Goal: Check status: Check status

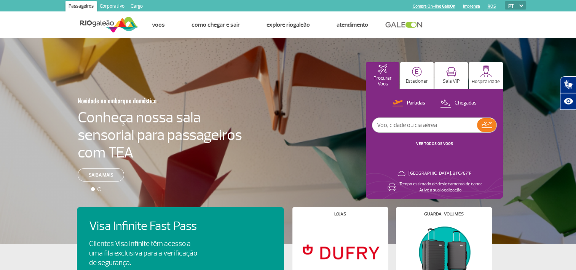
click at [425, 142] on link "VER TODOS OS VOOS" at bounding box center [434, 143] width 37 height 5
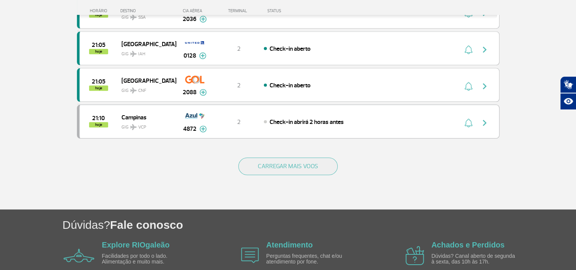
scroll to position [724, 0]
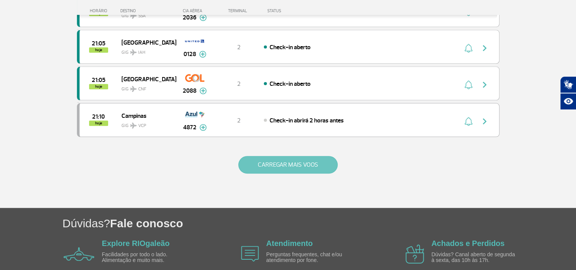
click at [317, 156] on button "CARREGAR MAIS VOOS" at bounding box center [287, 165] width 99 height 18
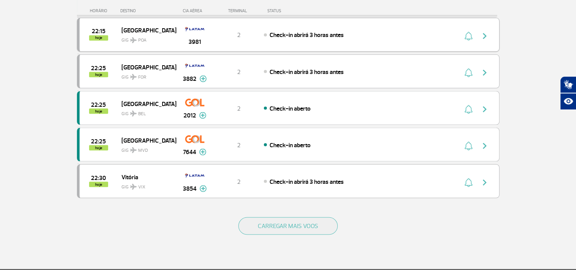
scroll to position [1409, 0]
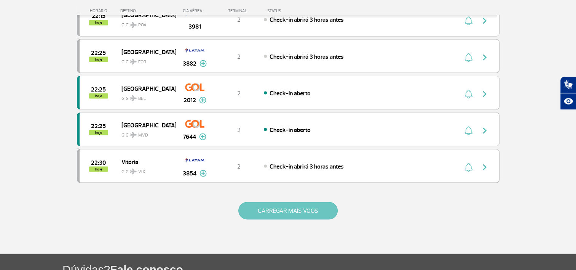
click at [300, 201] on button "CARREGAR MAIS VOOS" at bounding box center [287, 210] width 99 height 18
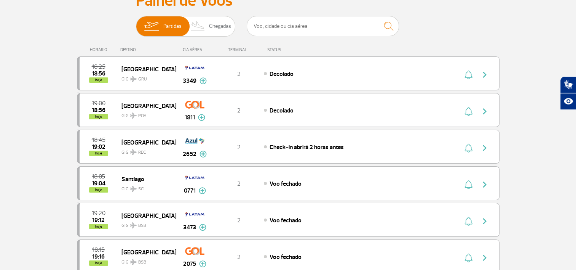
scroll to position [0, 0]
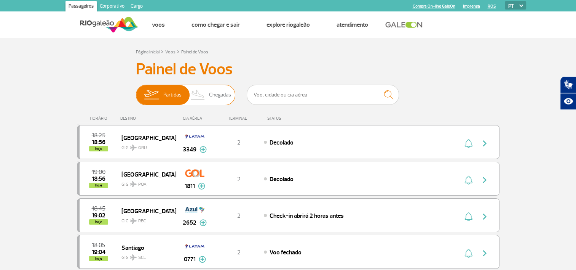
click at [220, 103] on span "Chegadas" at bounding box center [220, 95] width 22 height 20
click at [136, 91] on input "Partidas Chegadas" at bounding box center [136, 91] width 0 height 0
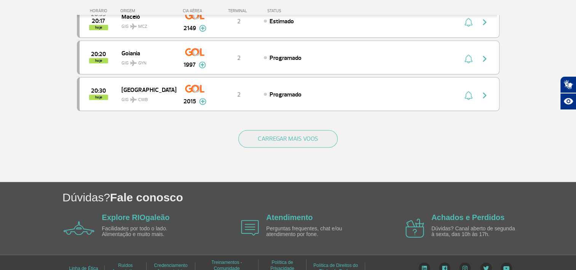
scroll to position [756, 0]
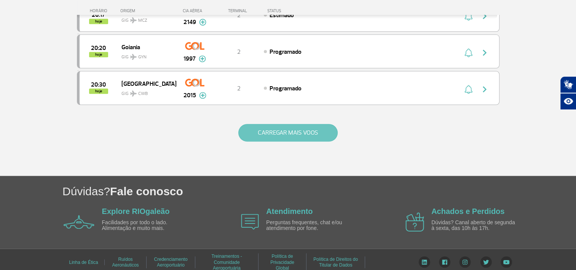
click at [272, 134] on button "CARREGAR MAIS VOOS" at bounding box center [287, 133] width 99 height 18
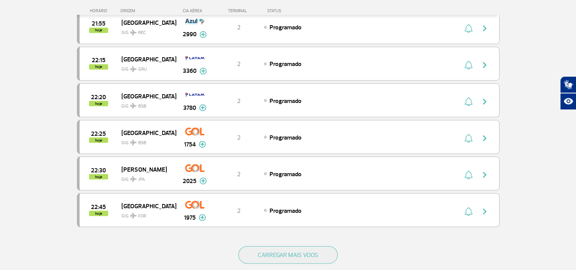
scroll to position [1479, 0]
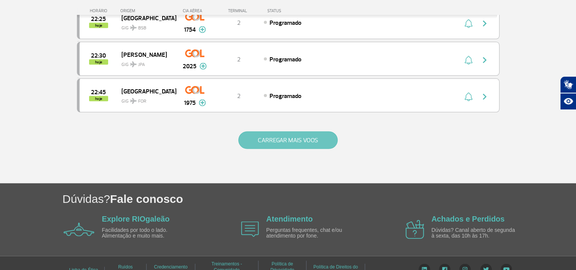
click at [279, 131] on button "CARREGAR MAIS VOOS" at bounding box center [287, 140] width 99 height 18
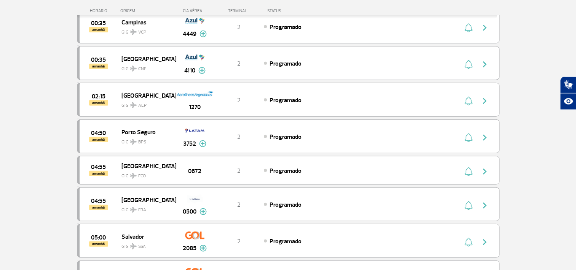
scroll to position [2012, 0]
